Goal: Find specific fact: Find specific fact

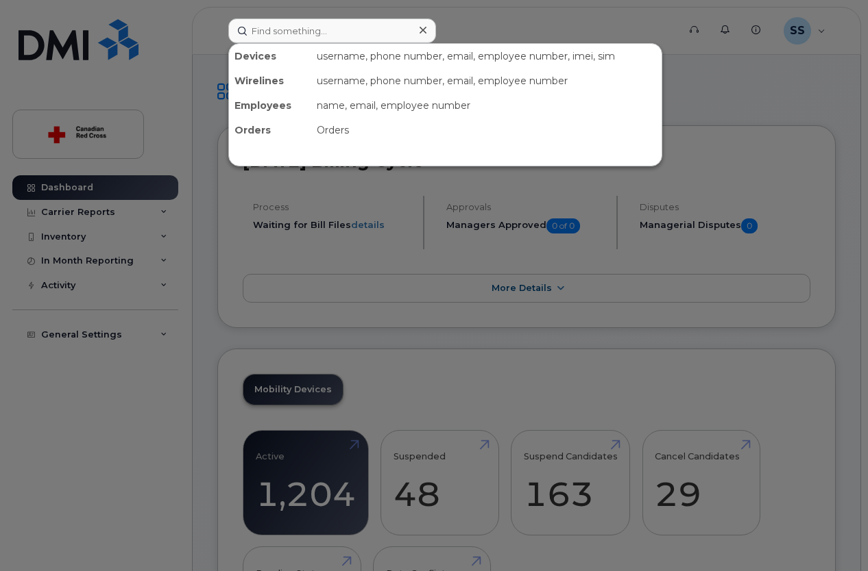
click at [312, 29] on input at bounding box center [332, 31] width 208 height 25
click at [291, 33] on input at bounding box center [332, 31] width 208 height 25
paste input "6043401826"
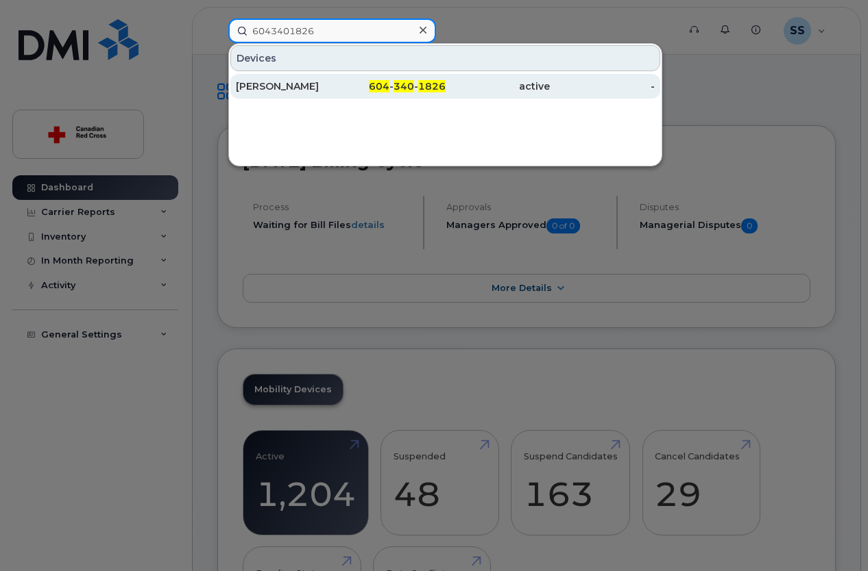
type input "6043401826"
click at [273, 84] on div "[PERSON_NAME]" at bounding box center [288, 86] width 105 height 14
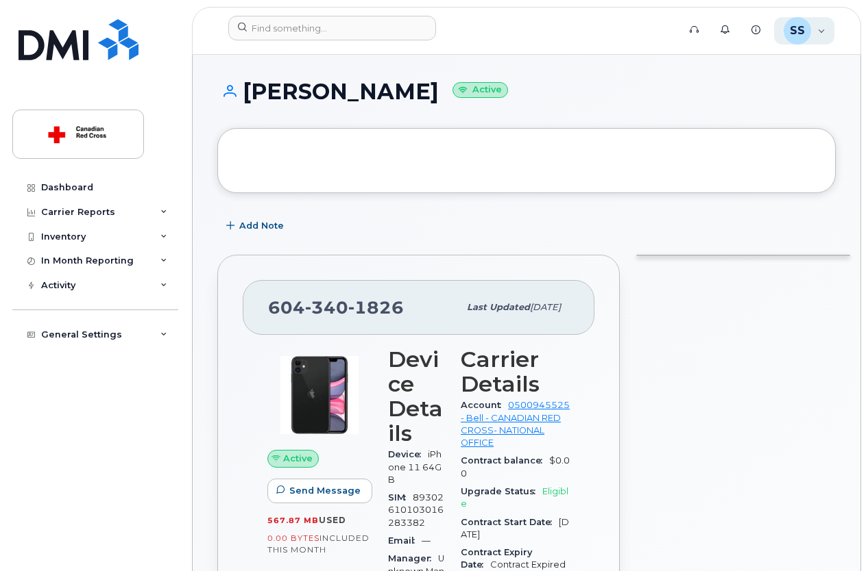
click at [818, 26] on div "SS [PERSON_NAME] Read Only" at bounding box center [804, 30] width 61 height 27
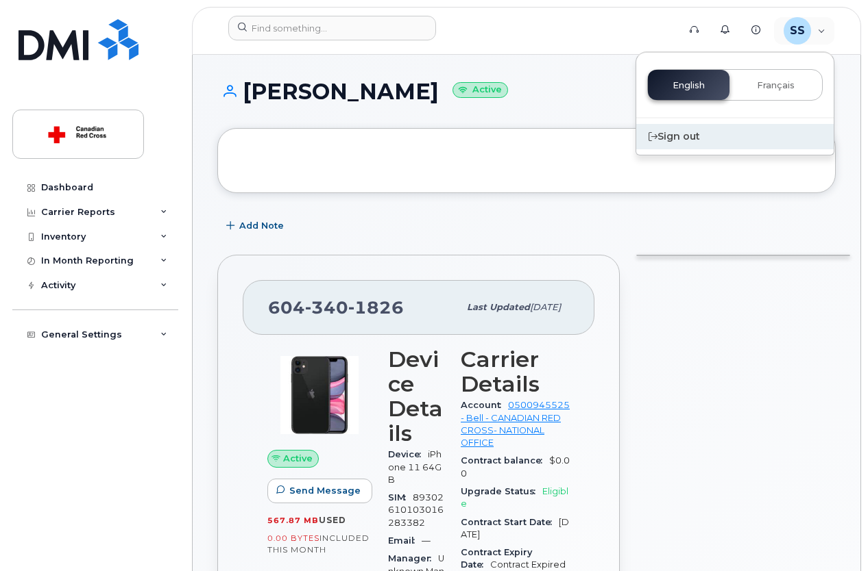
click at [693, 135] on div "Sign out" at bounding box center [734, 136] width 197 height 25
